Goal: Information Seeking & Learning: Learn about a topic

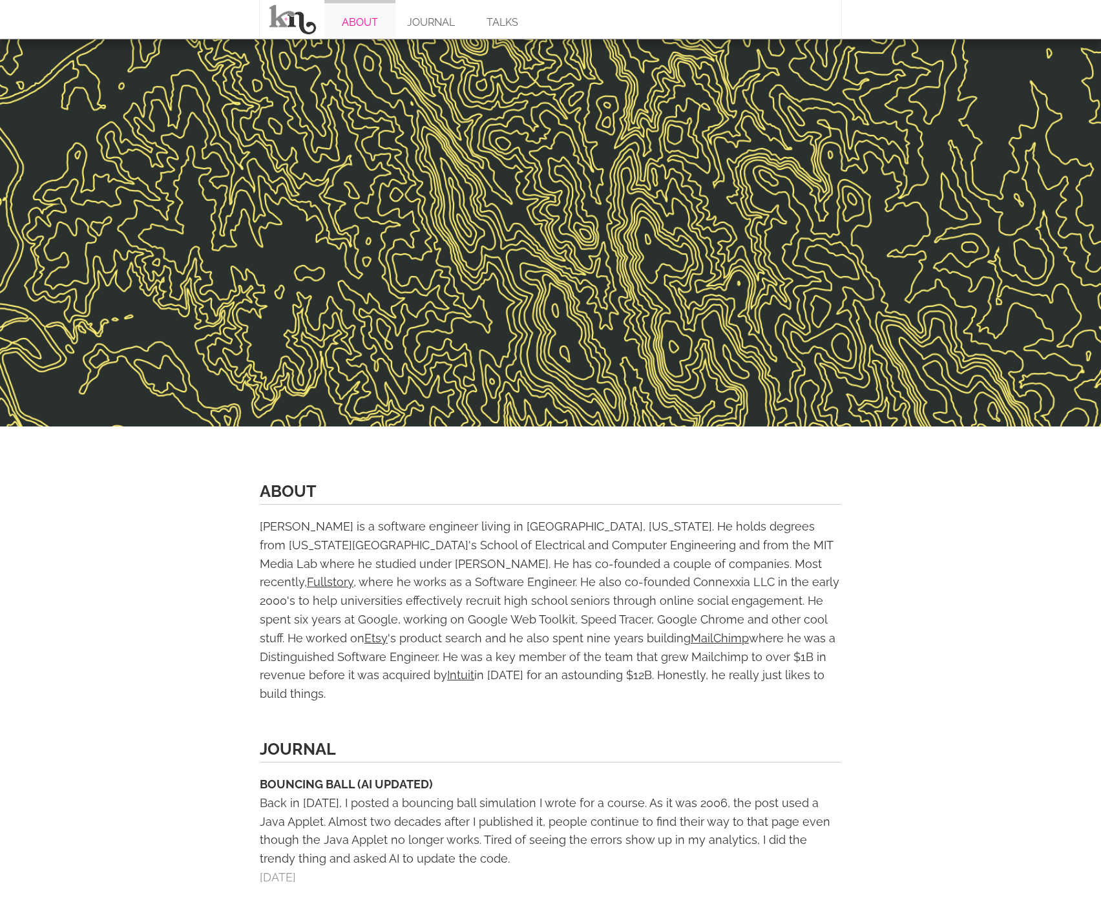
click at [379, 17] on link "ABOUT" at bounding box center [359, 19] width 71 height 39
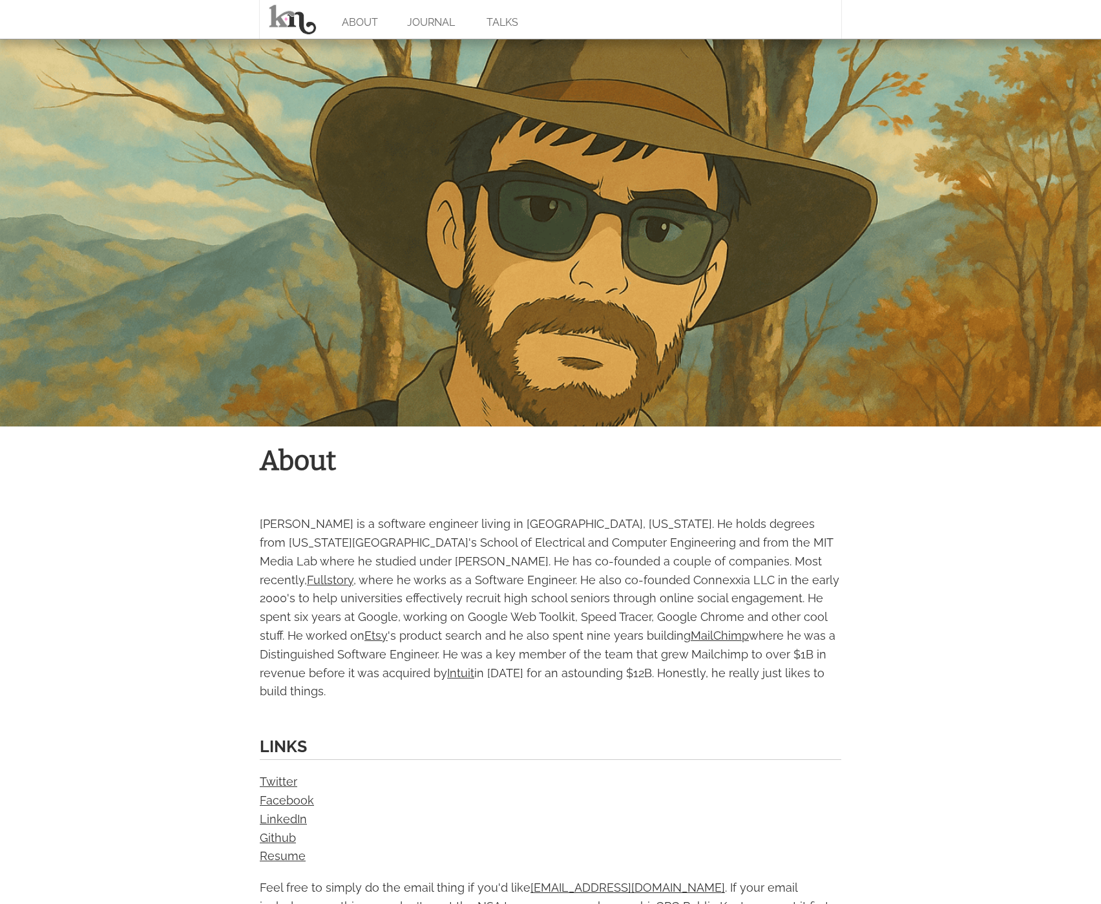
click at [492, 746] on div "Links Twitter Facebook LinkedIn Github Resume Feel free to simply do the email …" at bounding box center [551, 824] width 582 height 183
click at [293, 25] on link at bounding box center [292, 19] width 65 height 39
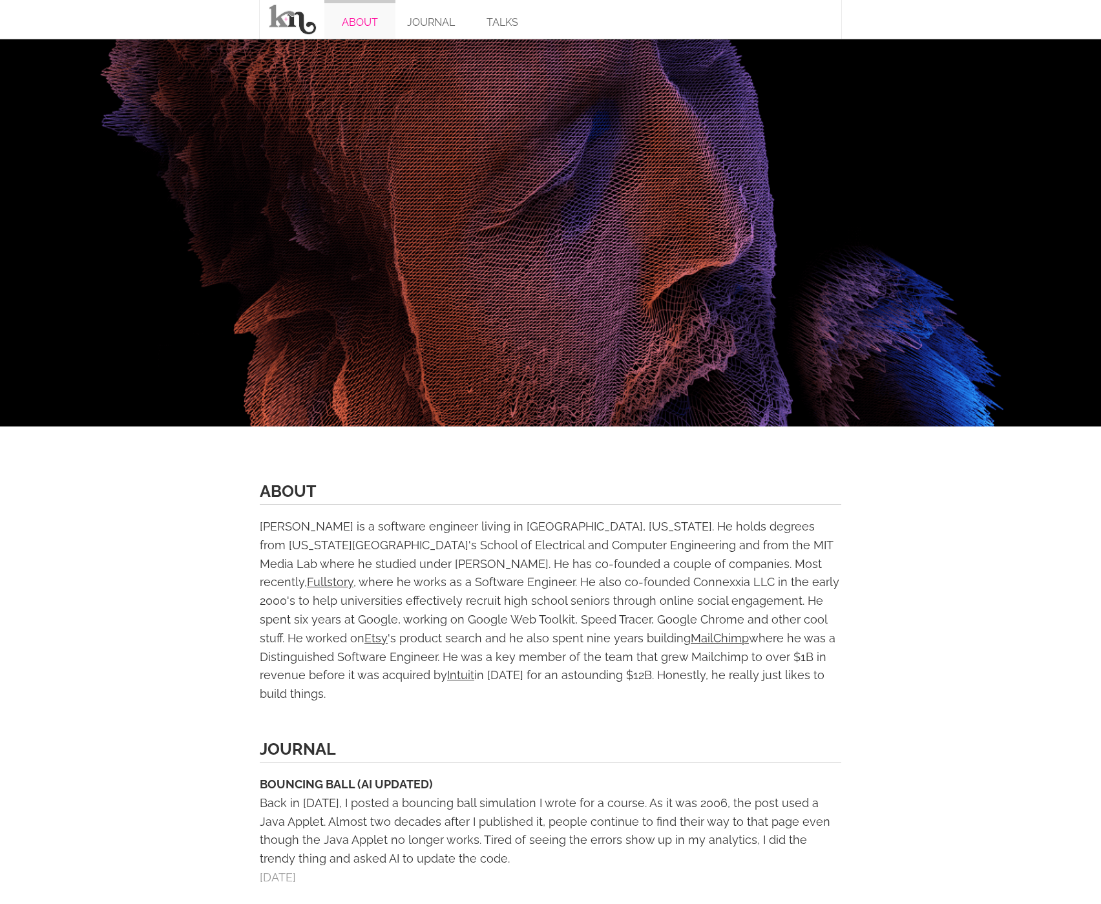
click at [344, 18] on link "ABOUT" at bounding box center [359, 19] width 71 height 39
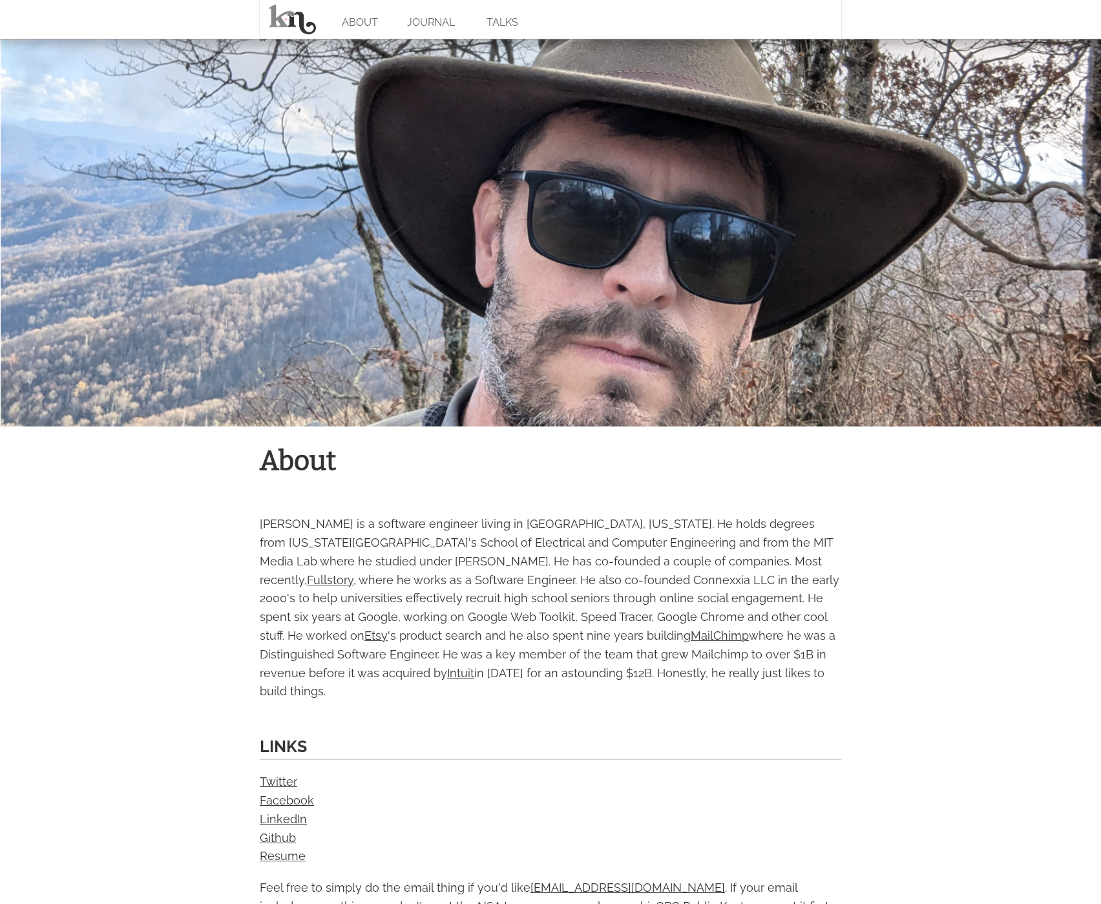
click at [637, 315] on div at bounding box center [550, 233] width 1101 height 388
